Goal: Check status

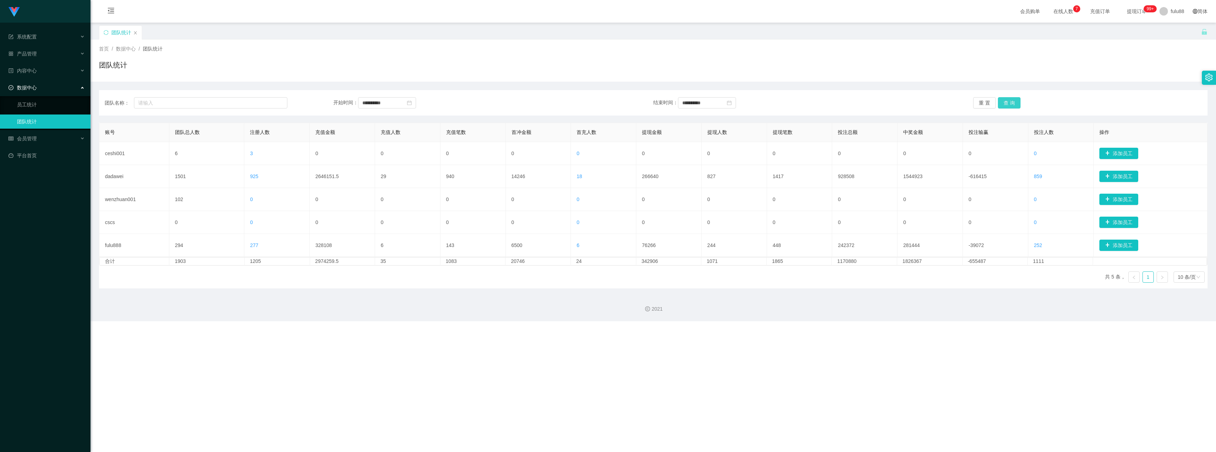
click at [1009, 104] on button "查 询" at bounding box center [1009, 102] width 23 height 11
drag, startPoint x: 415, startPoint y: 101, endPoint x: 422, endPoint y: 106, distance: 8.5
click at [412, 101] on icon "图标: close-circle" at bounding box center [409, 102] width 5 height 5
click at [732, 104] on icon "图标: close-circle" at bounding box center [729, 102] width 5 height 5
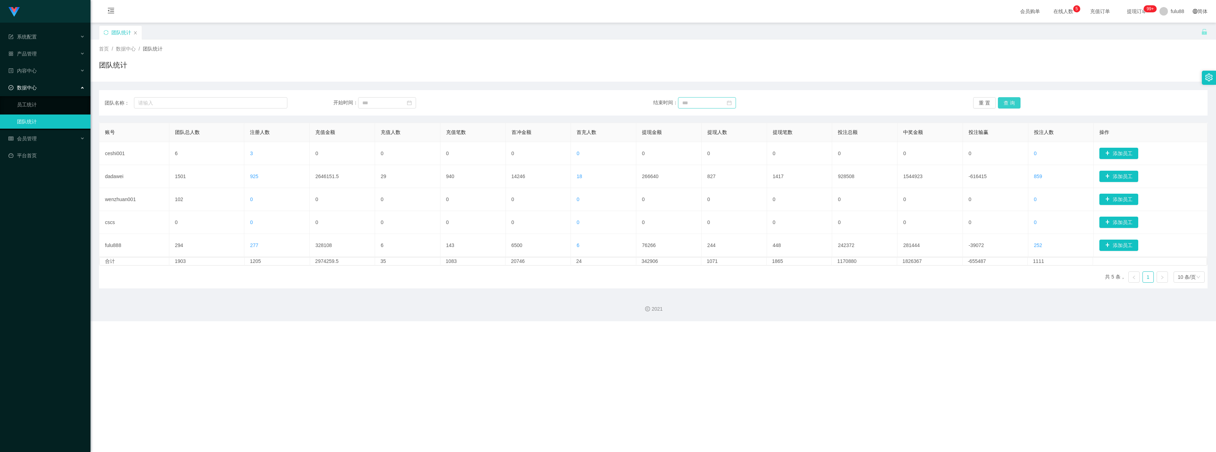
click at [1003, 104] on button "查 询" at bounding box center [1009, 102] width 23 height 11
click at [1009, 102] on button "查 询" at bounding box center [1009, 102] width 23 height 11
click at [999, 99] on button "查 询" at bounding box center [1009, 102] width 23 height 11
click at [375, 108] on input at bounding box center [387, 102] width 58 height 11
click at [382, 77] on div "首页 / 数据中心 / 团队统计 / 团队统计" at bounding box center [652, 61] width 1125 height 42
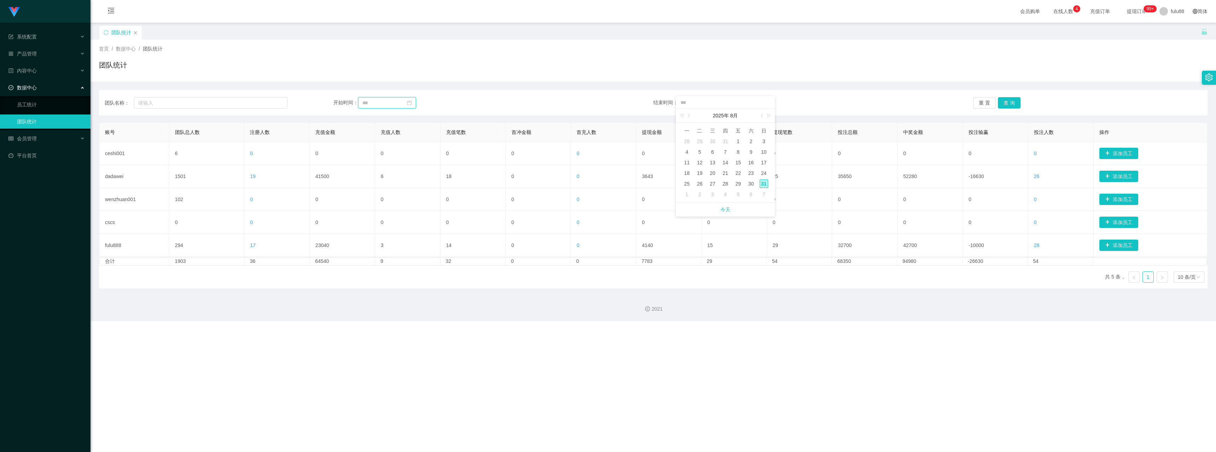
click at [416, 107] on input at bounding box center [387, 102] width 58 height 11
click at [418, 140] on div "1" at bounding box center [419, 141] width 8 height 8
type input "**********"
click at [762, 183] on div "31" at bounding box center [763, 184] width 8 height 8
type input "**********"
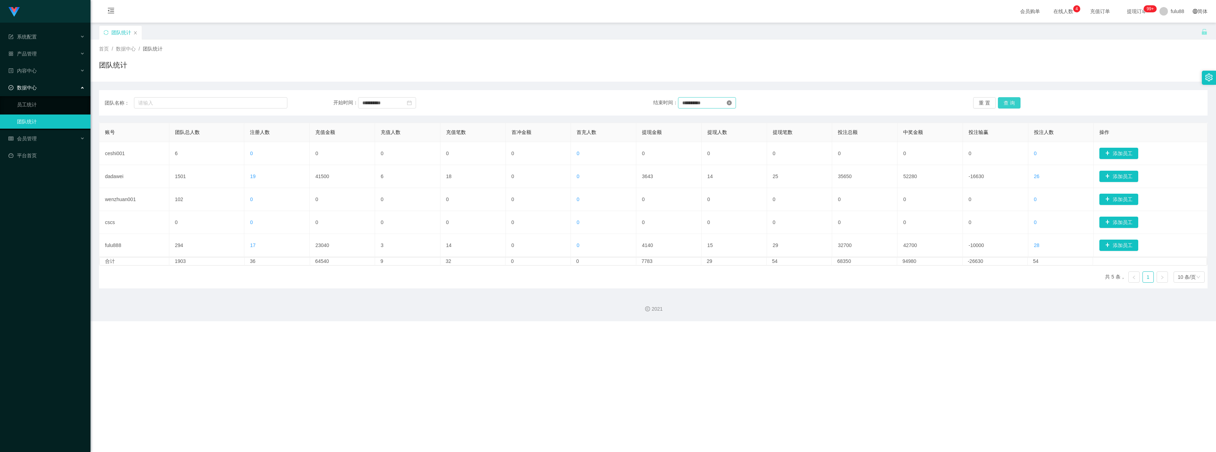
click at [1008, 102] on button "查 询" at bounding box center [1009, 102] width 23 height 11
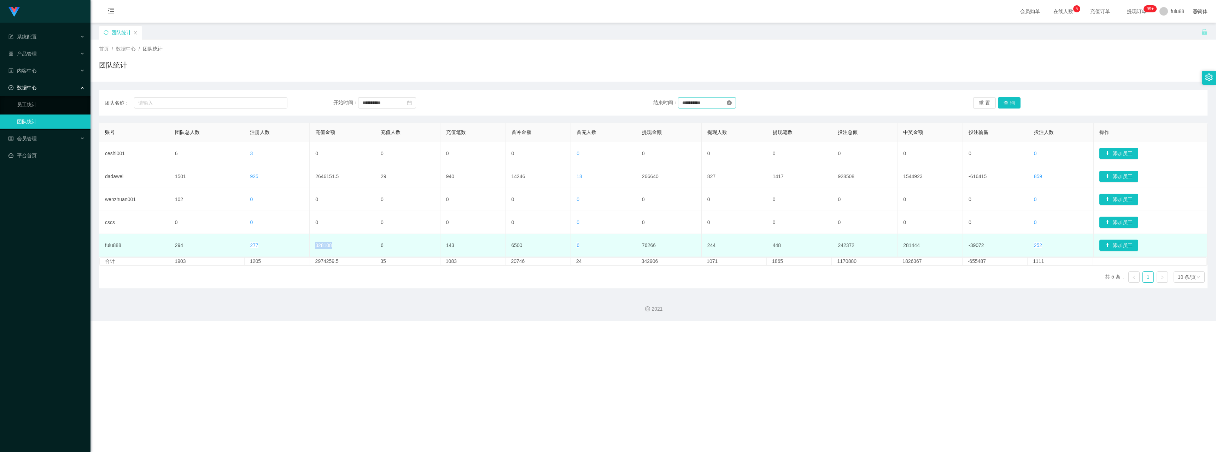
drag, startPoint x: 331, startPoint y: 245, endPoint x: 311, endPoint y: 247, distance: 20.9
click at [311, 247] on td "328108" at bounding box center [342, 245] width 65 height 23
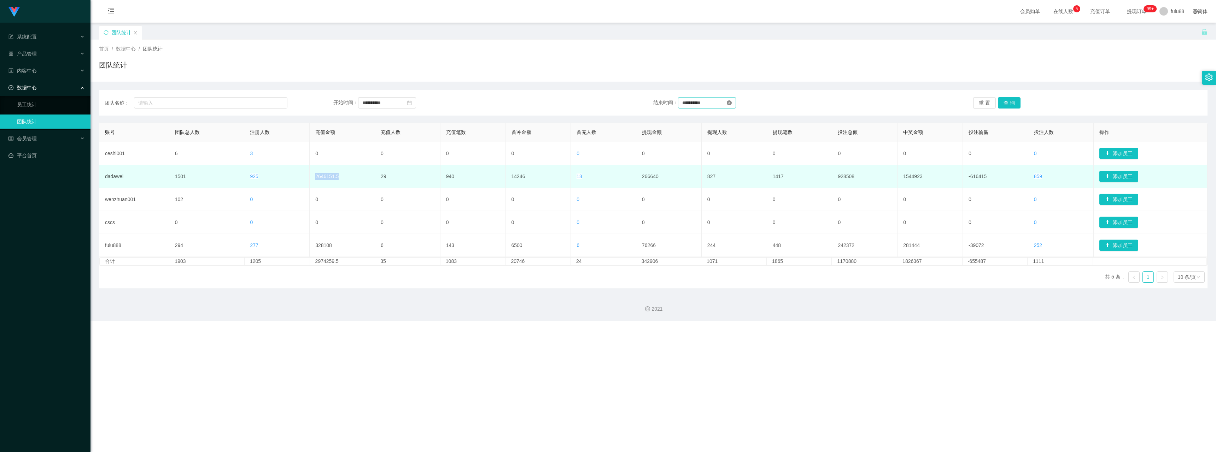
drag, startPoint x: 340, startPoint y: 180, endPoint x: 307, endPoint y: 174, distance: 33.3
click at [307, 174] on tr "dadawei 1501 925 2646151.5 29 940 14246 18 266640 827 1417 928508 1544923 -6164…" at bounding box center [653, 176] width 1108 height 23
